Goal: Information Seeking & Learning: Learn about a topic

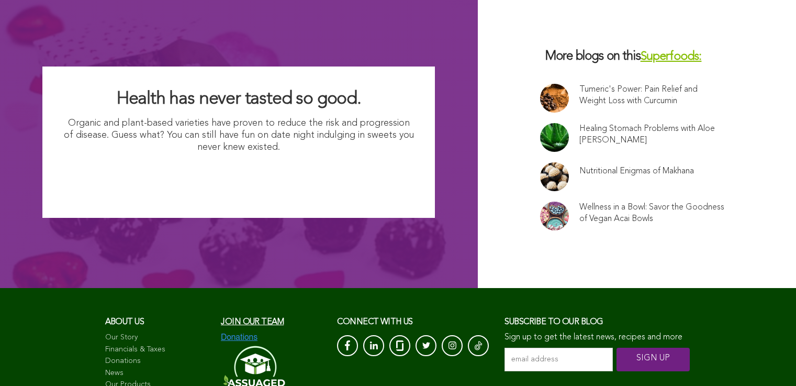
scroll to position [6824, 0]
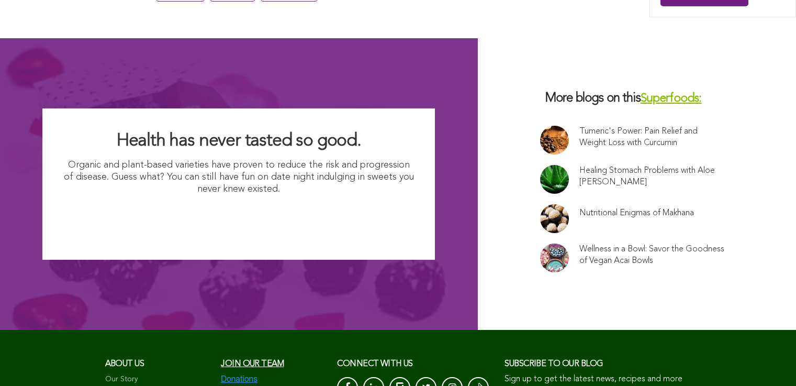
click at [580, 126] on link "Tumeric's Power: Pain Relief and Weight Loss with Curcumin" at bounding box center [653, 137] width 146 height 23
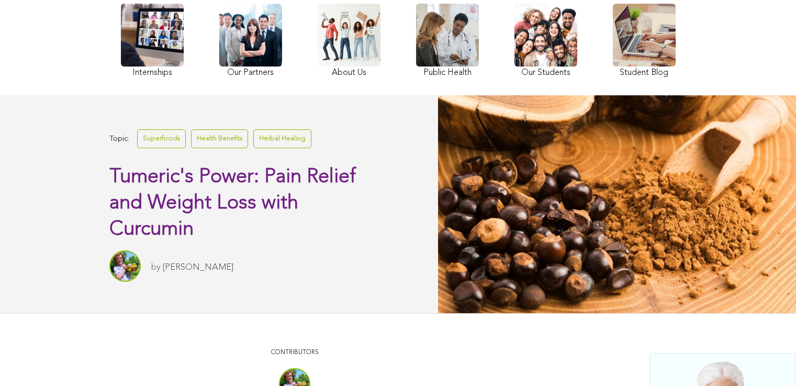
scroll to position [118, 0]
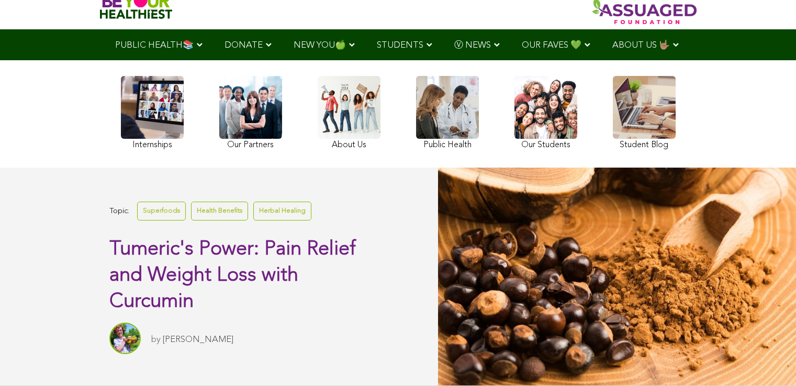
click at [121, 116] on link at bounding box center [152, 114] width 63 height 76
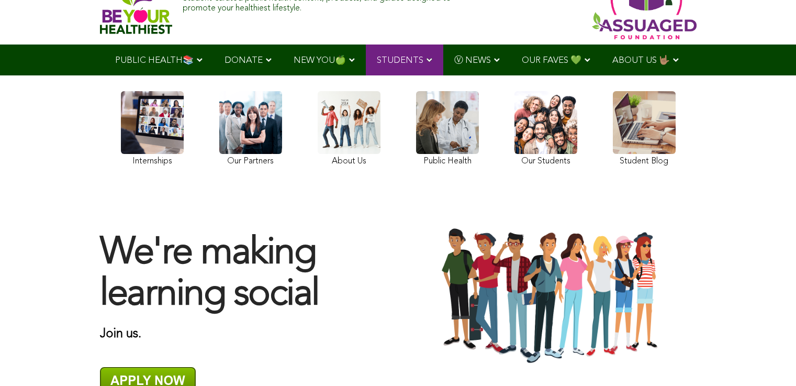
scroll to position [47, 0]
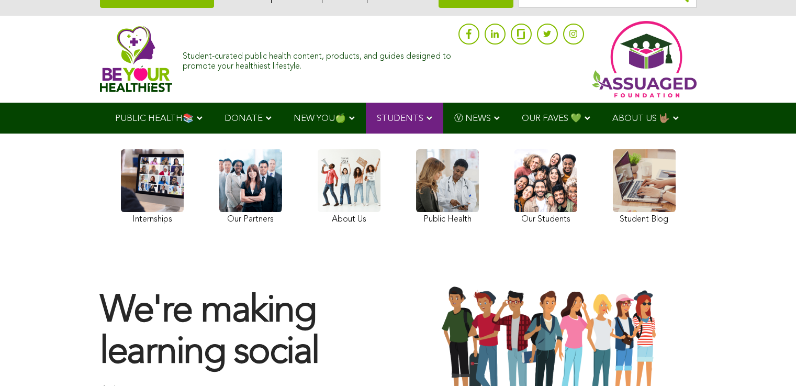
click at [314, 134] on ul "PUBLIC HEALTH📚 YouTube Our Rap Song Immunity Precautions DONATE via Venmo via P…" at bounding box center [398, 118] width 588 height 31
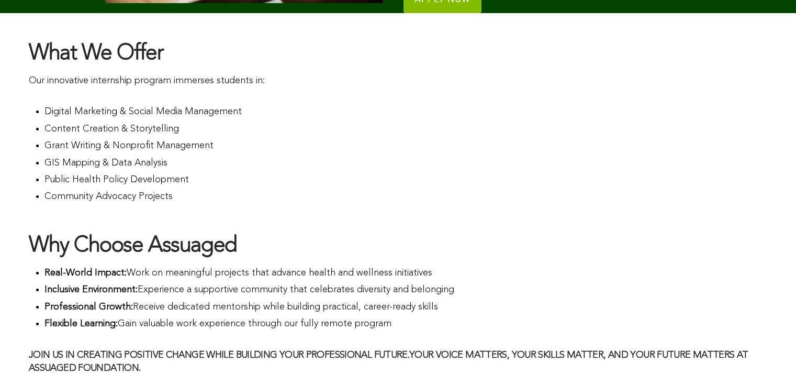
scroll to position [721, 0]
